Goal: Obtain resource: Download file/media

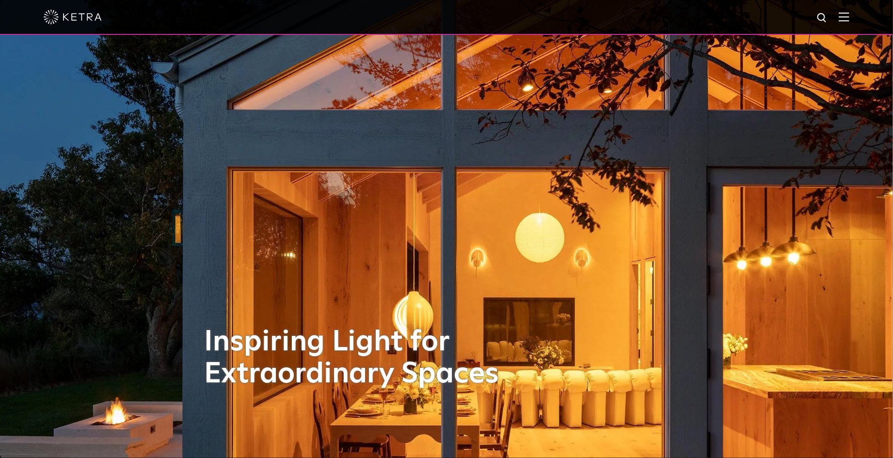
click at [849, 14] on img at bounding box center [844, 16] width 11 height 9
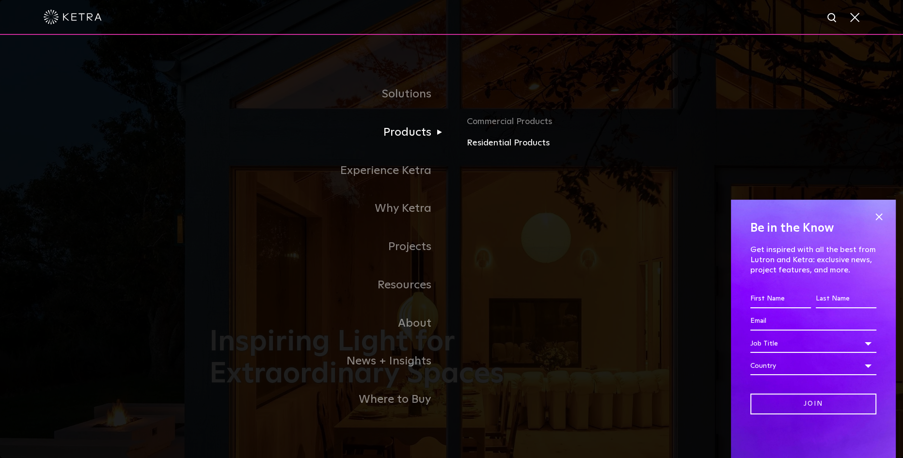
click at [479, 148] on link "Residential Products" at bounding box center [580, 143] width 227 height 14
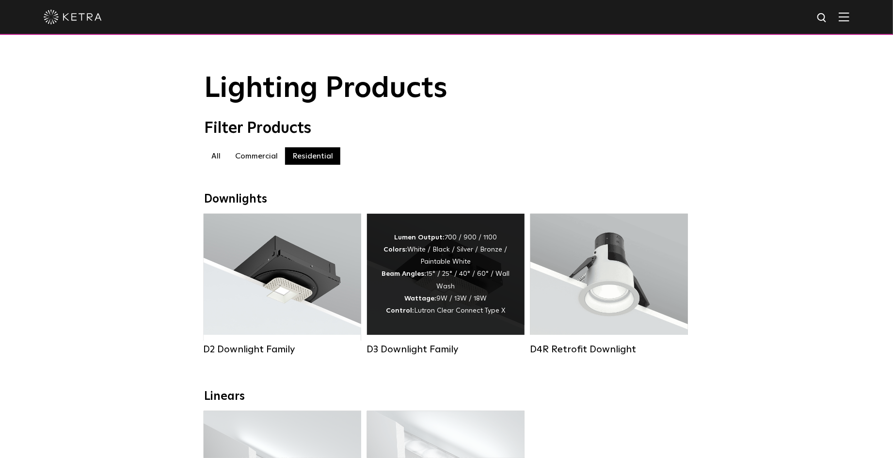
scroll to position [64, 0]
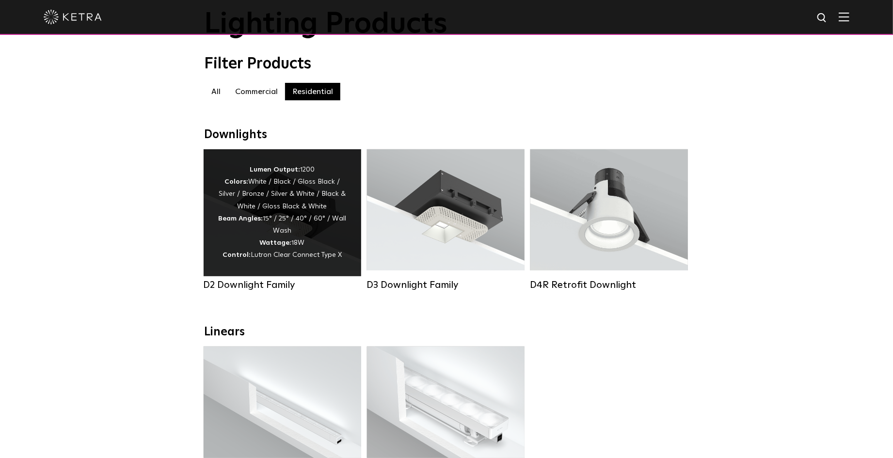
click at [281, 271] on div "Lumen Output: 1200 Colors: White / Black / Gloss Black / Silver / Bronze / Silv…" at bounding box center [283, 212] width 158 height 127
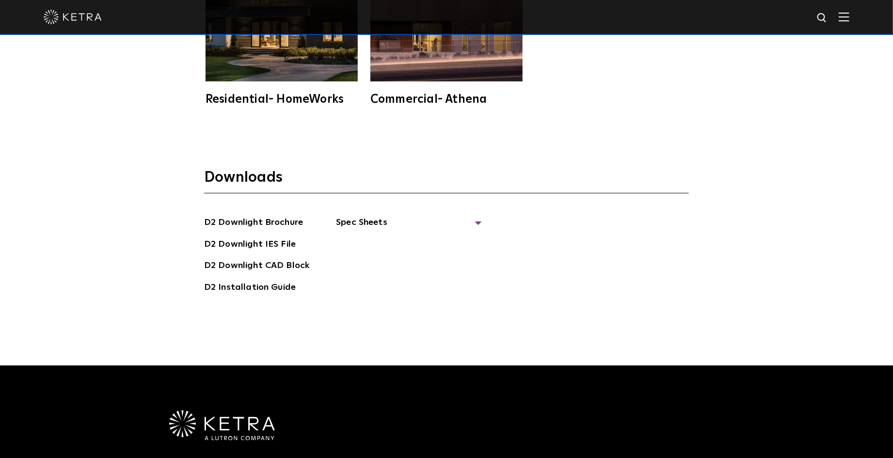
scroll to position [2779, 0]
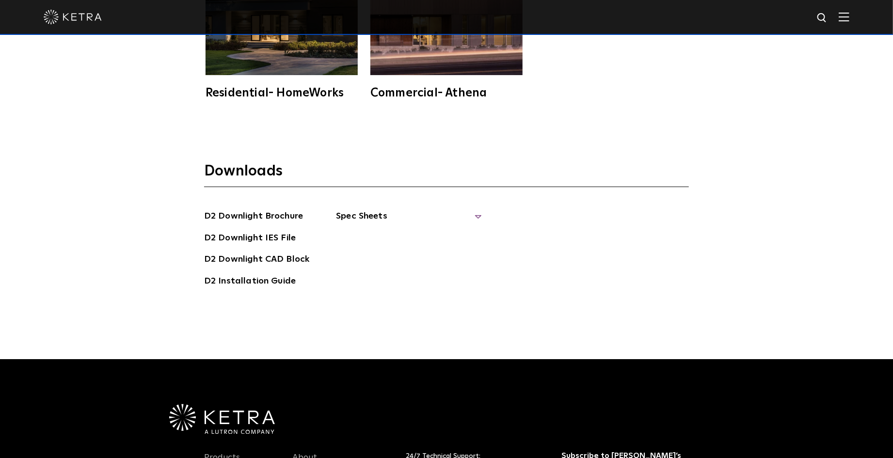
click at [473, 209] on span "Spec Sheets" at bounding box center [408, 219] width 145 height 21
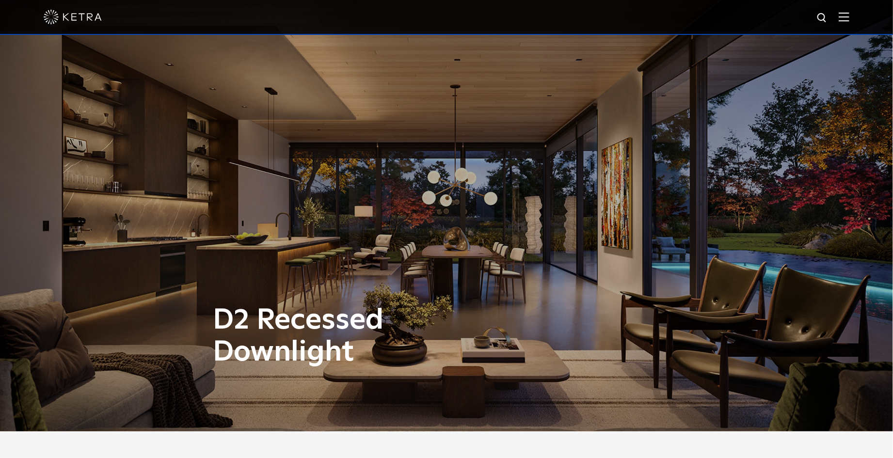
scroll to position [0, 0]
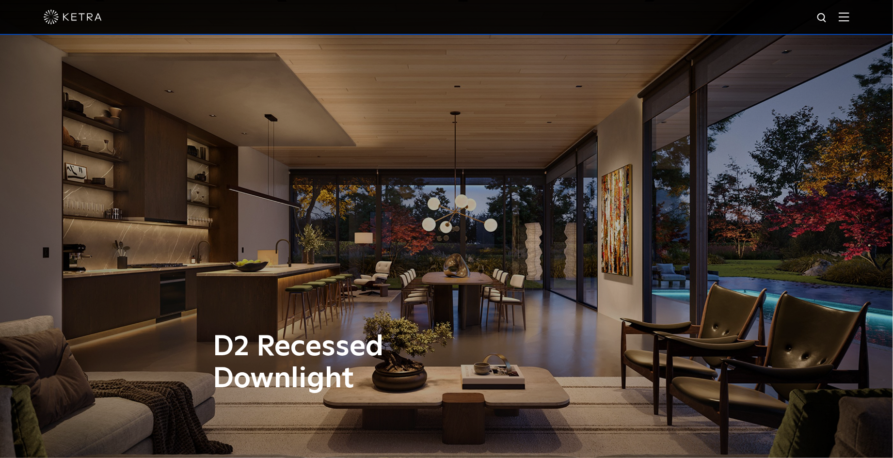
click at [849, 20] on img at bounding box center [844, 16] width 11 height 9
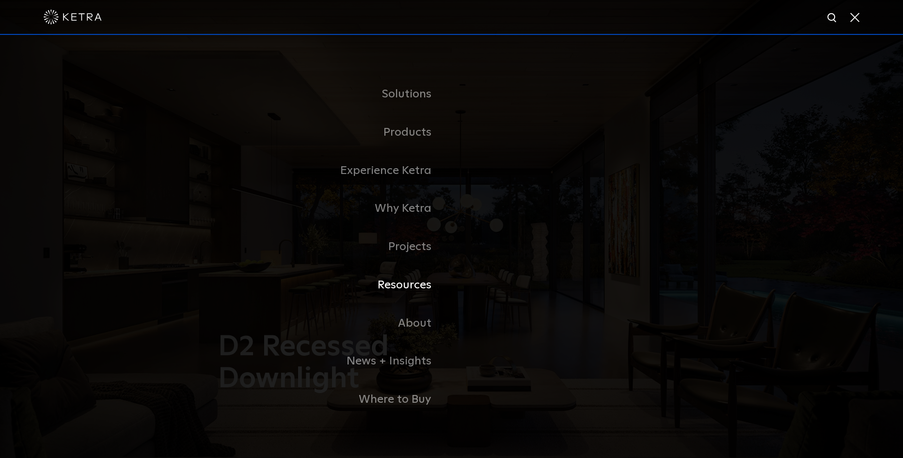
click at [404, 287] on link "Resources" at bounding box center [330, 285] width 242 height 38
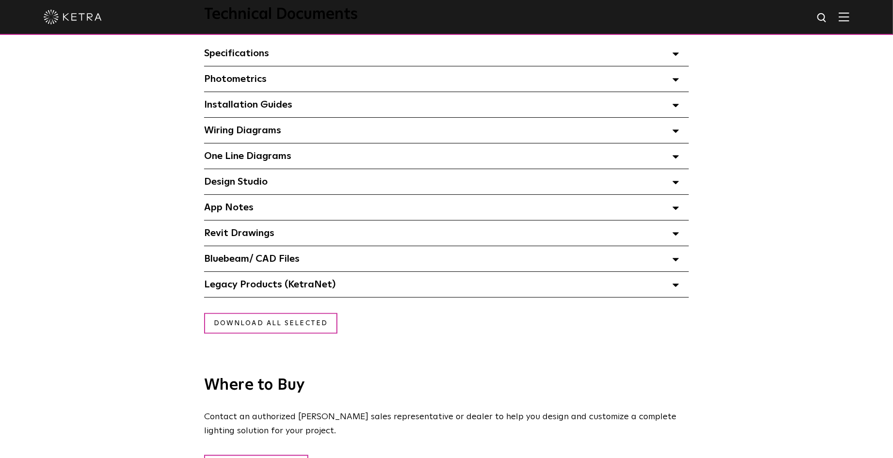
scroll to position [653, 0]
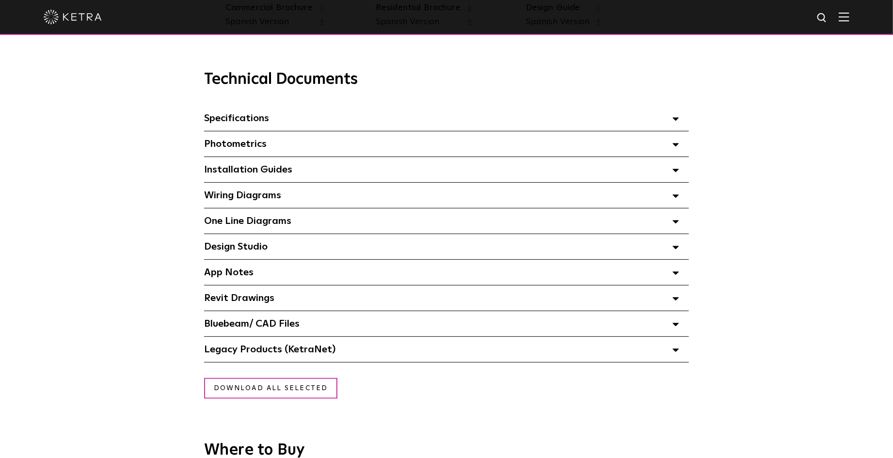
click at [677, 120] on icon at bounding box center [675, 118] width 7 height 3
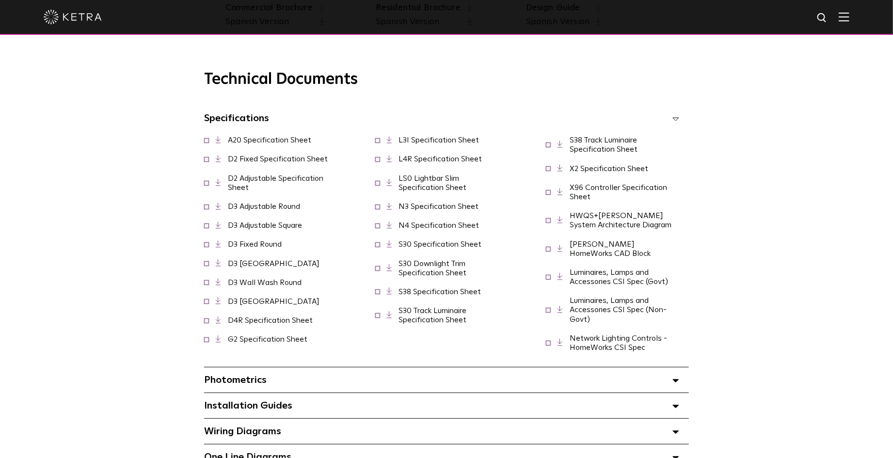
click at [441, 229] on link "N4 Specification Sheet" at bounding box center [439, 226] width 80 height 8
click at [615, 170] on link "X2 Specification Sheet" at bounding box center [609, 169] width 79 height 8
click at [428, 144] on link "L3I Specification Sheet" at bounding box center [439, 140] width 80 height 8
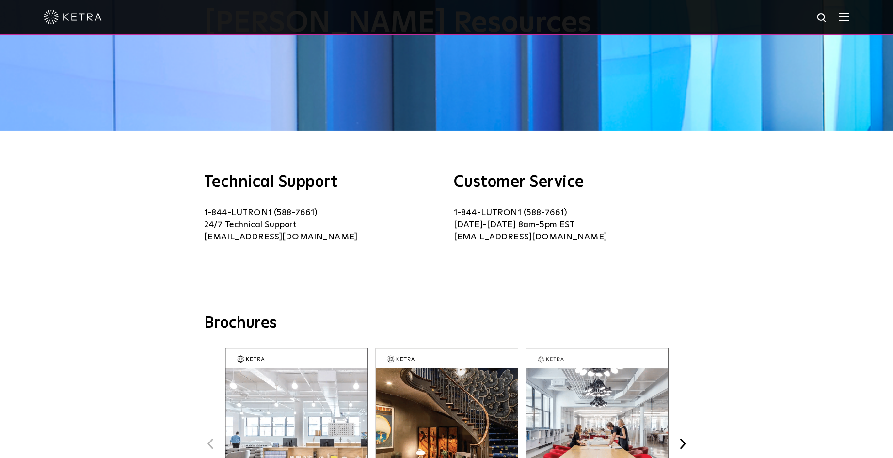
scroll to position [0, 0]
